Goal: Task Accomplishment & Management: Manage account settings

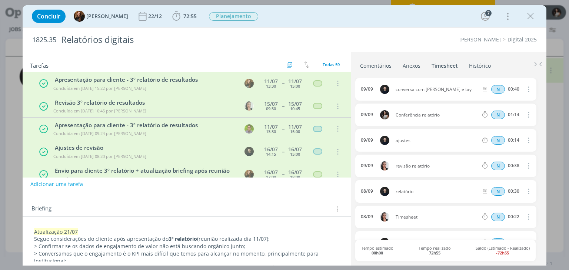
scroll to position [333, 0]
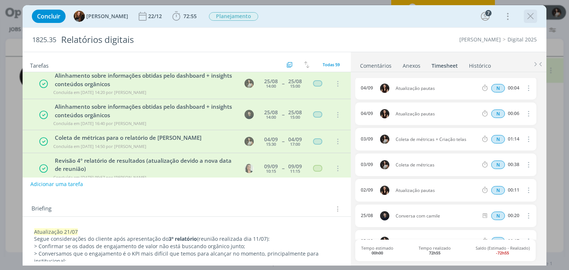
click at [527, 20] on icon "dialog" at bounding box center [530, 16] width 11 height 11
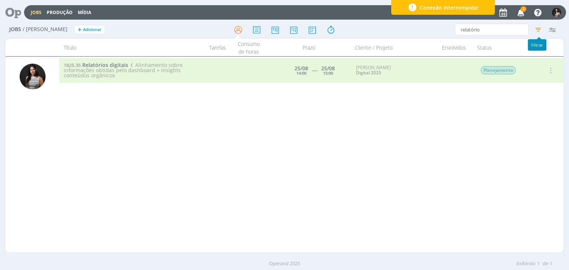
click at [535, 28] on icon "button" at bounding box center [537, 29] width 13 height 13
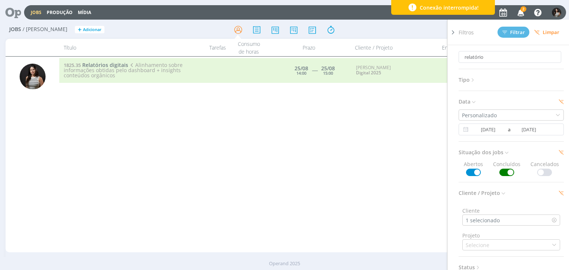
click at [501, 174] on span at bounding box center [506, 172] width 15 height 7
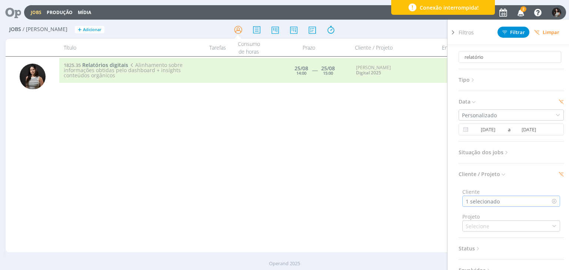
click at [551, 202] on icon at bounding box center [553, 201] width 5 height 5
click at [549, 129] on icon at bounding box center [550, 129] width 9 height 9
click at [521, 31] on span "Filtrar" at bounding box center [513, 32] width 23 height 5
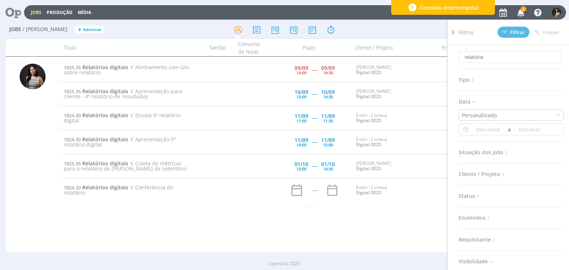
click at [455, 31] on icon at bounding box center [452, 33] width 7 height 8
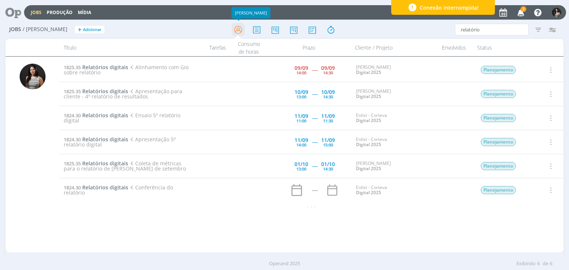
click at [234, 29] on icon at bounding box center [237, 30] width 13 height 14
click at [237, 28] on icon at bounding box center [237, 30] width 13 height 14
click at [541, 29] on icon "button" at bounding box center [537, 29] width 13 height 13
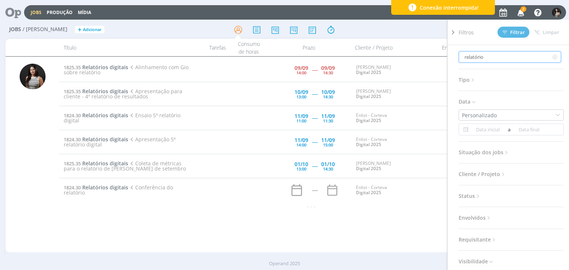
click at [542, 57] on input "relatório" at bounding box center [509, 57] width 103 height 12
type input "relatóri"
type input "relatór"
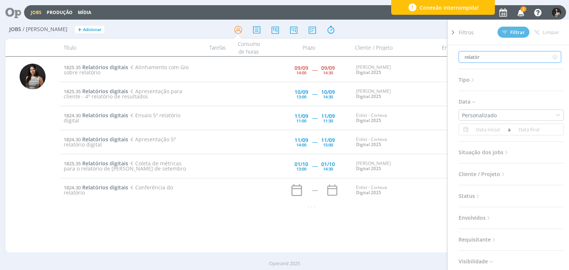
type input "relató"
type input "relat"
type input "[MEDICAL_DATA]"
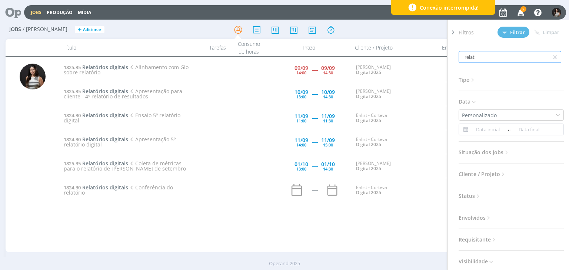
type input "[MEDICAL_DATA]"
type input "rel"
type input "re"
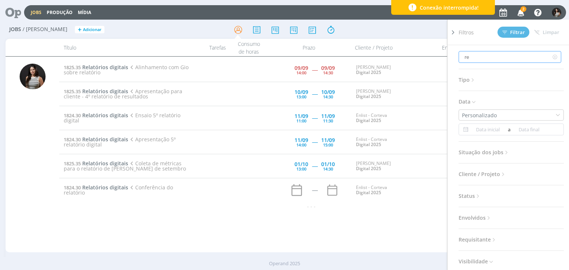
type input "r"
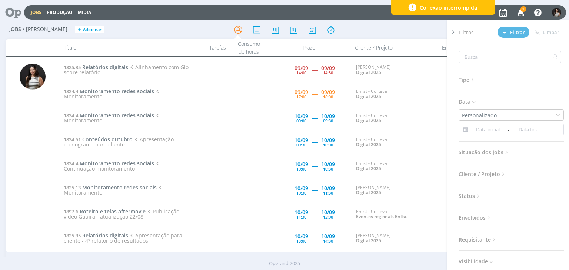
click at [453, 31] on icon at bounding box center [452, 33] width 7 height 8
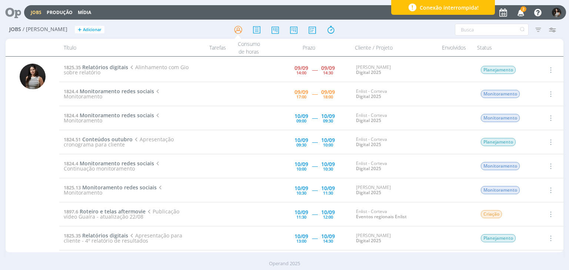
click at [549, 92] on icon "button" at bounding box center [550, 94] width 8 height 9
click at [527, 141] on link "Iniciar timesheet" at bounding box center [529, 142] width 58 height 12
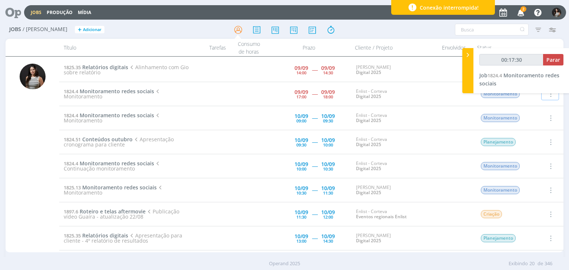
type input "00:17:31"
click at [553, 60] on span "Parar" at bounding box center [553, 59] width 14 height 7
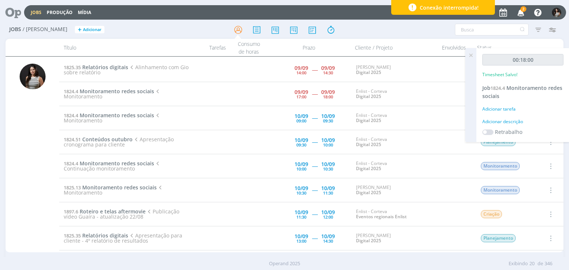
click at [470, 56] on icon at bounding box center [470, 55] width 13 height 14
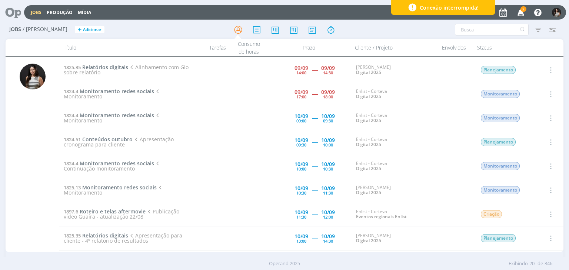
click at [551, 94] on icon "button" at bounding box center [550, 94] width 8 height 9
click at [540, 117] on link "Concluir" at bounding box center [529, 119] width 58 height 12
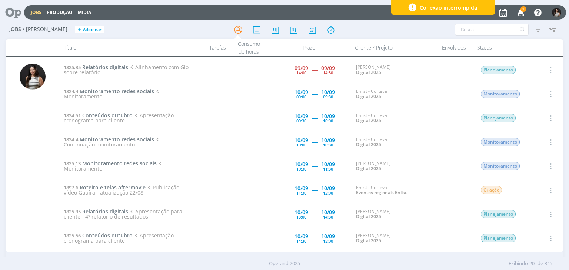
click at [520, 11] on icon "button" at bounding box center [520, 12] width 13 height 13
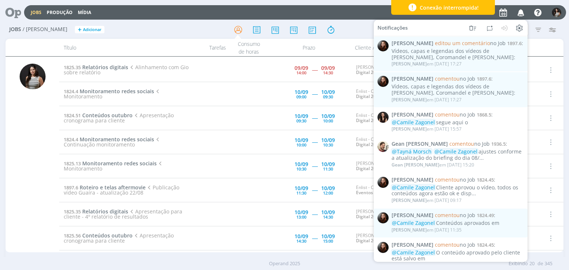
click at [565, 33] on div "Jobs / [PERSON_NAME] + Adicionar Filtros Filtrar [GEOGRAPHIC_DATA] Tipo Jobs e …" at bounding box center [284, 147] width 569 height 253
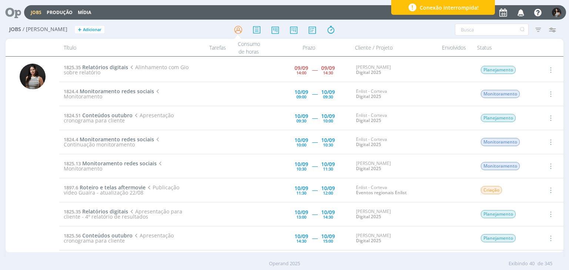
click at [549, 68] on icon "button" at bounding box center [550, 70] width 8 height 9
click at [523, 95] on link "Concluir" at bounding box center [529, 94] width 58 height 12
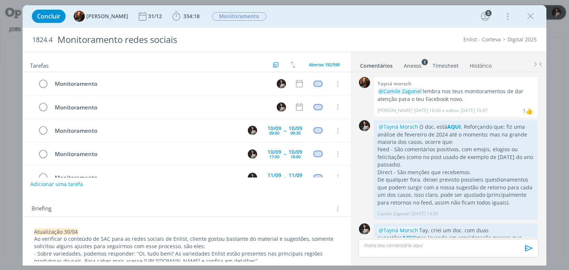
scroll to position [186, 0]
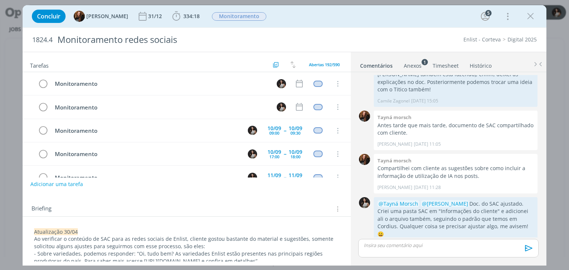
click at [455, 65] on link "Timesheet" at bounding box center [445, 64] width 27 height 11
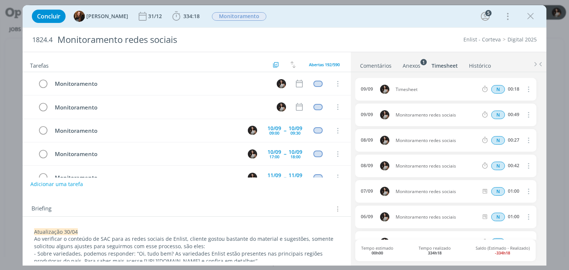
click at [523, 87] on icon "dialog" at bounding box center [527, 89] width 8 height 9
click at [511, 110] on link "Editar" at bounding box center [507, 114] width 58 height 12
drag, startPoint x: 426, startPoint y: 89, endPoint x: 383, endPoint y: 94, distance: 42.8
click at [383, 94] on div "09/09 18:10 Timesheet Selecione a tarefa N 00:18" at bounding box center [445, 89] width 181 height 23
click at [506, 58] on ul "Comentários Anexos 1 Timesheet Histórico" at bounding box center [448, 62] width 195 height 20
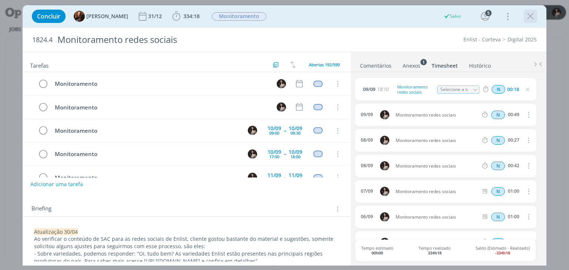
click at [532, 17] on icon "dialog" at bounding box center [530, 16] width 11 height 11
